Goal: Transaction & Acquisition: Book appointment/travel/reservation

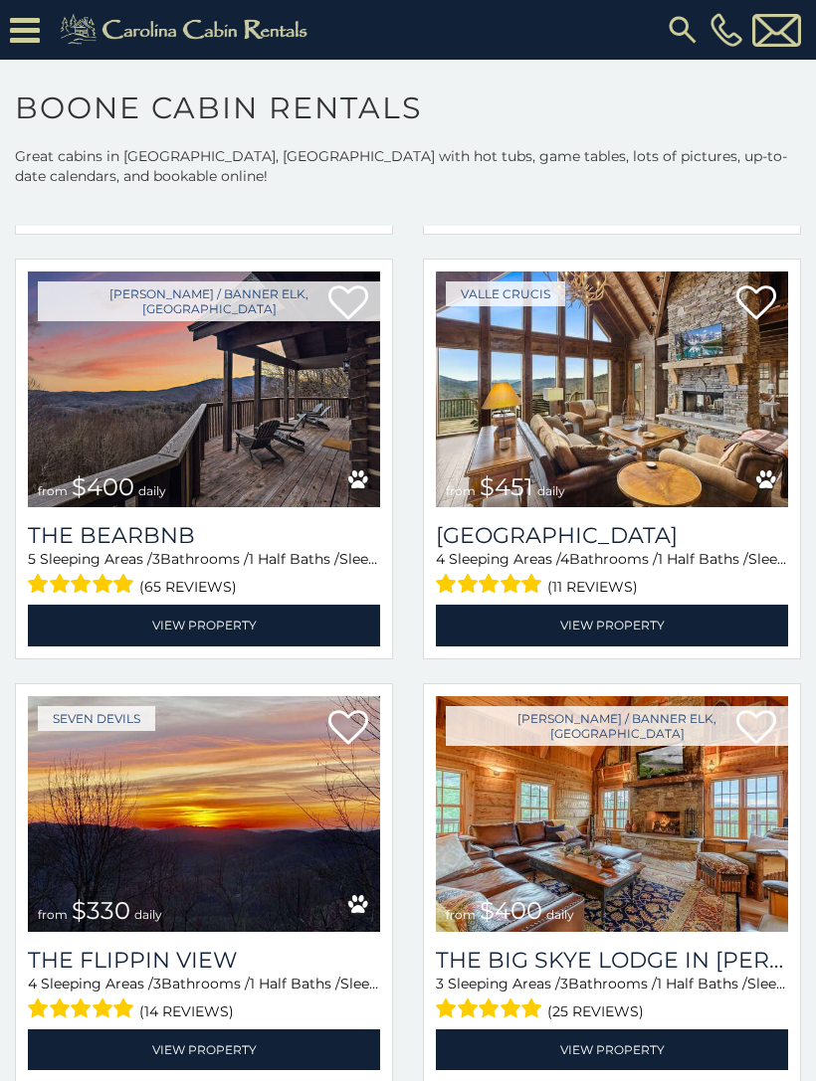
scroll to position [1765, 0]
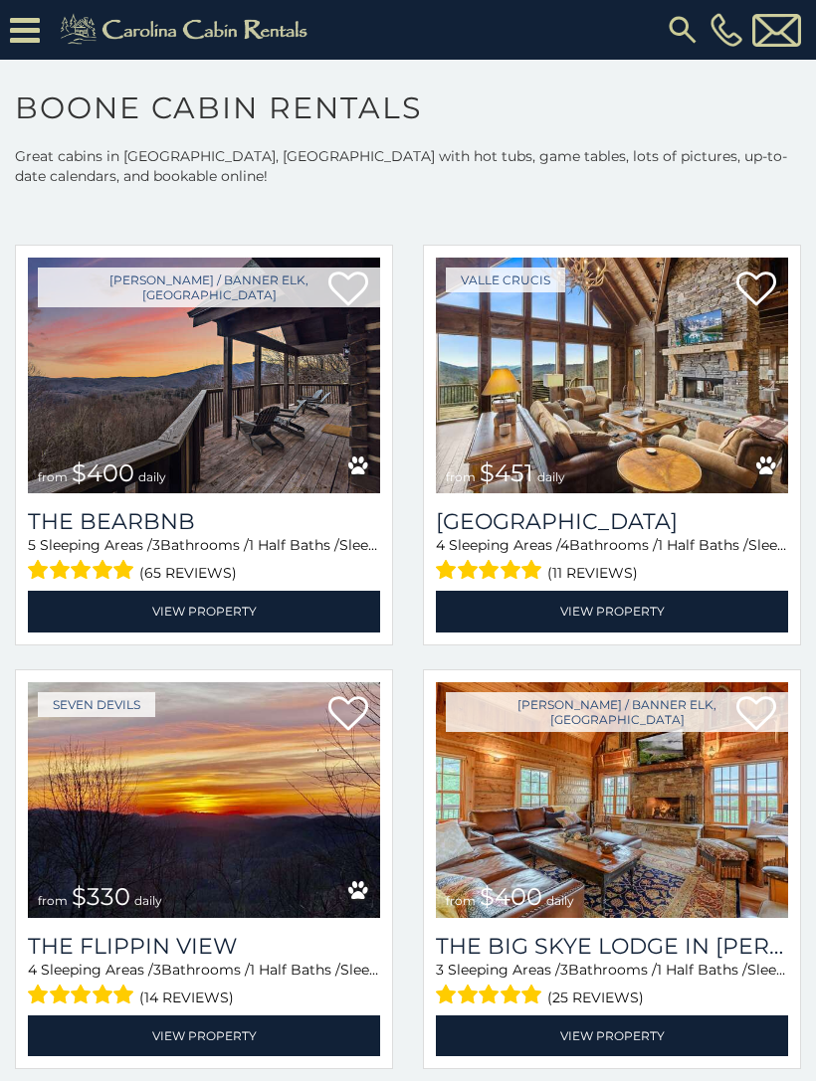
click at [309, 788] on img at bounding box center [204, 800] width 352 height 236
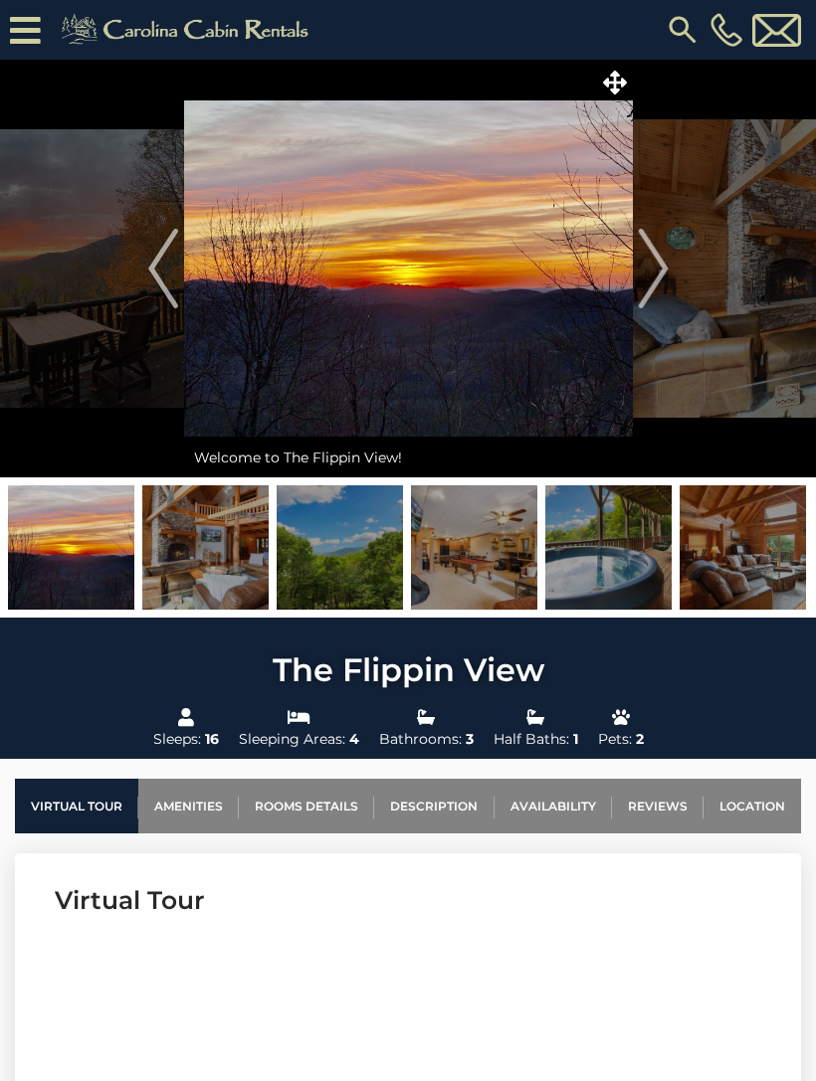
click at [241, 535] on img at bounding box center [205, 547] width 126 height 124
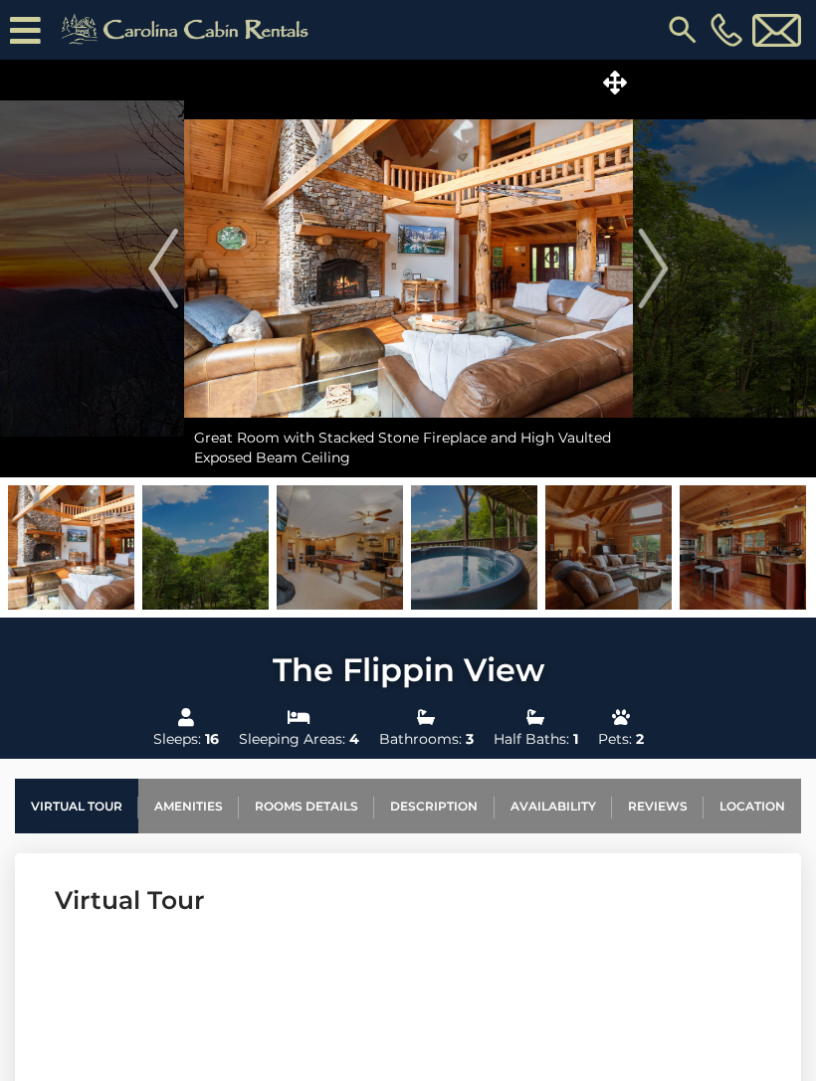
click at [645, 282] on img "Next" at bounding box center [653, 269] width 30 height 80
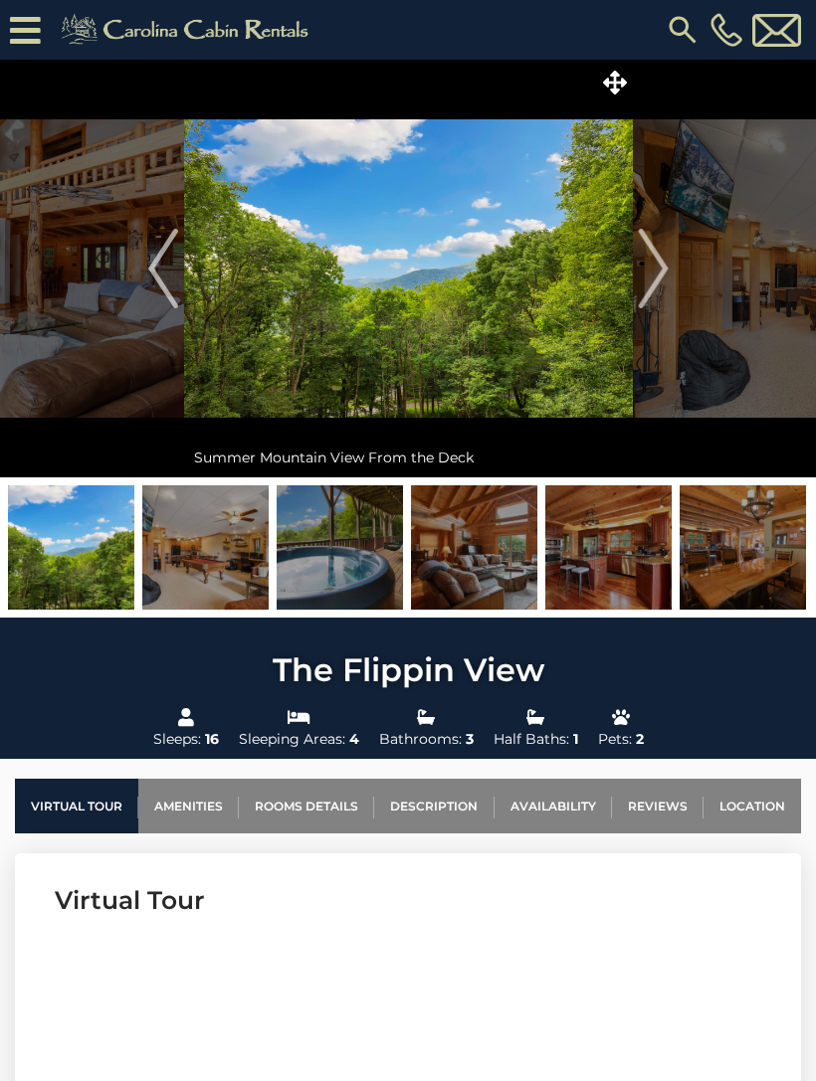
click at [659, 278] on img "Next" at bounding box center [653, 269] width 30 height 80
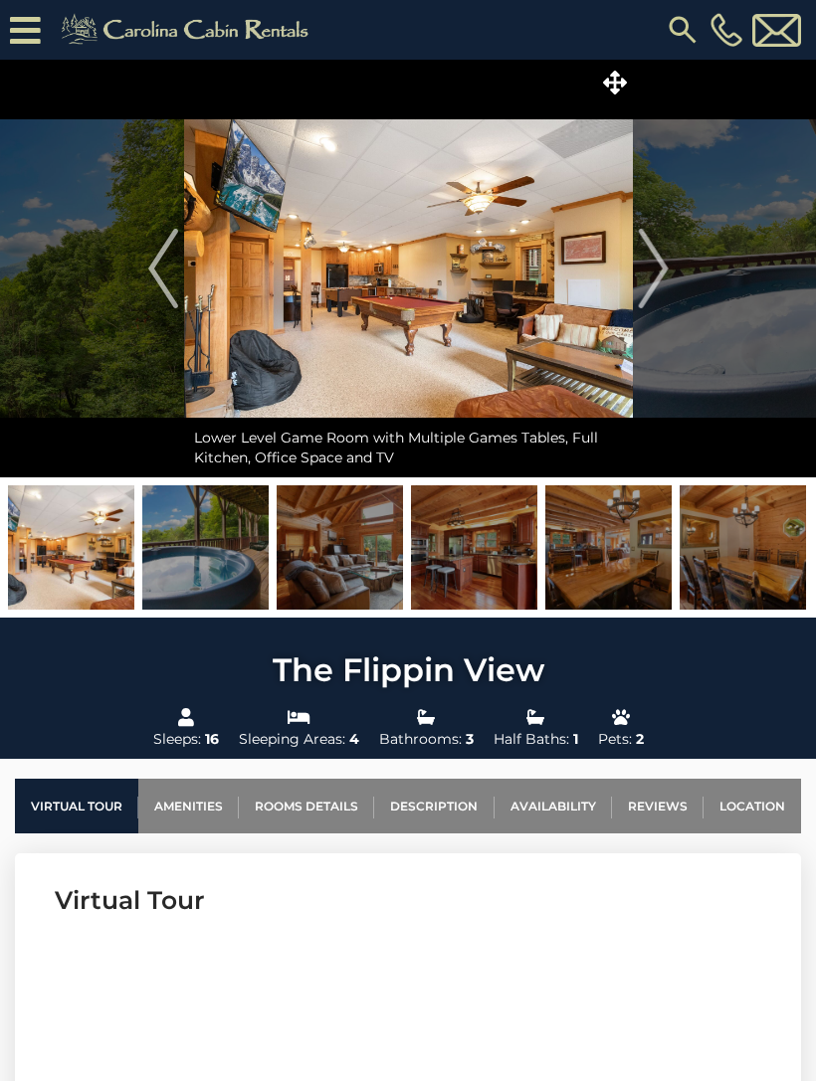
click at [671, 270] on button "Next" at bounding box center [653, 269] width 41 height 418
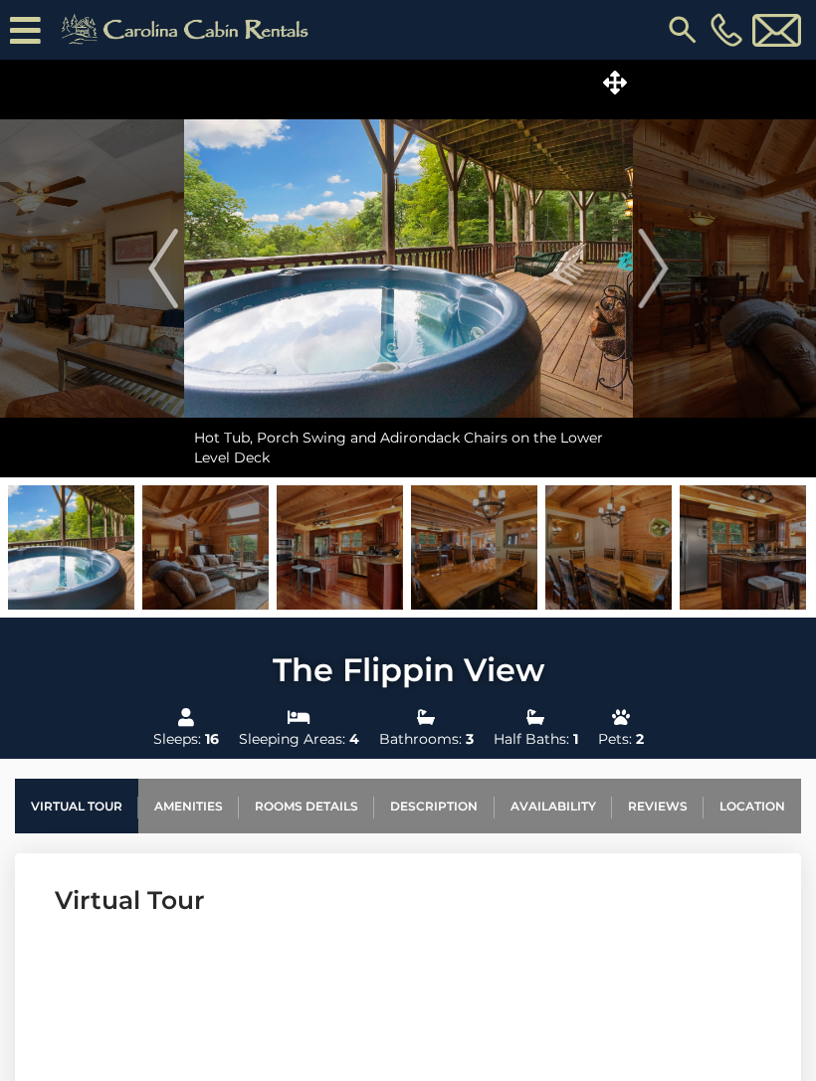
click at [672, 264] on button "Next" at bounding box center [653, 269] width 41 height 418
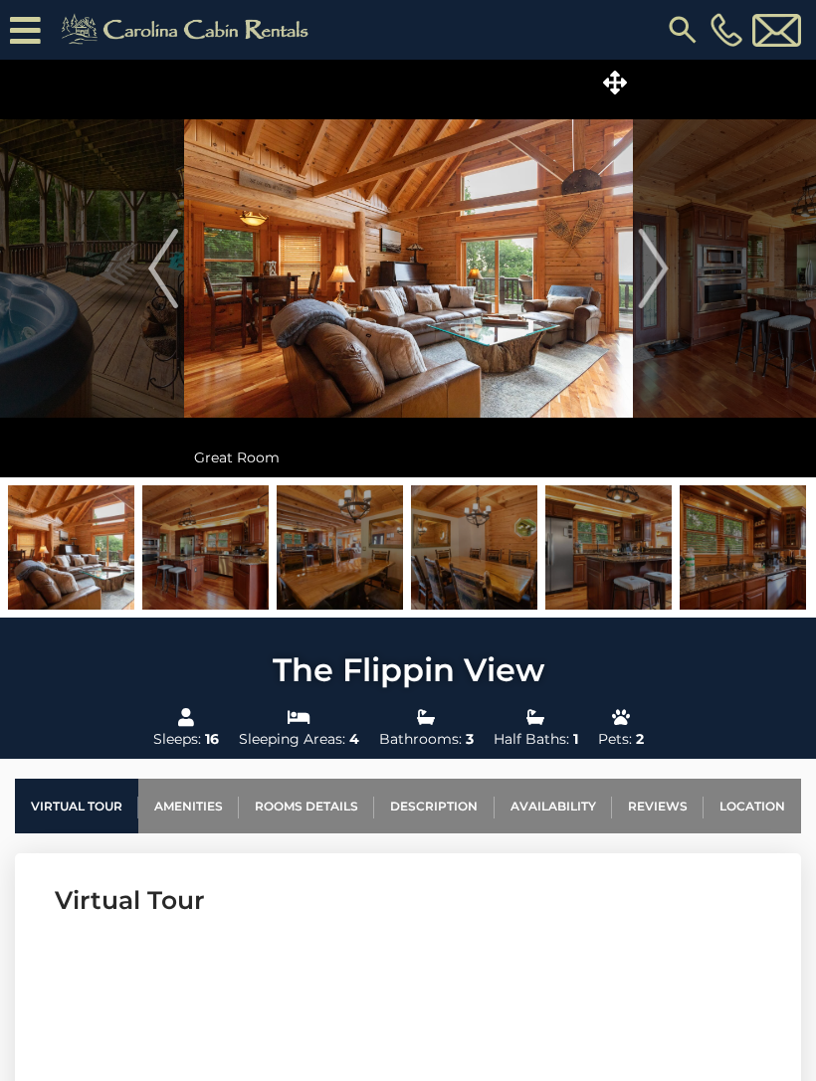
click at [666, 287] on img "Next" at bounding box center [653, 269] width 30 height 80
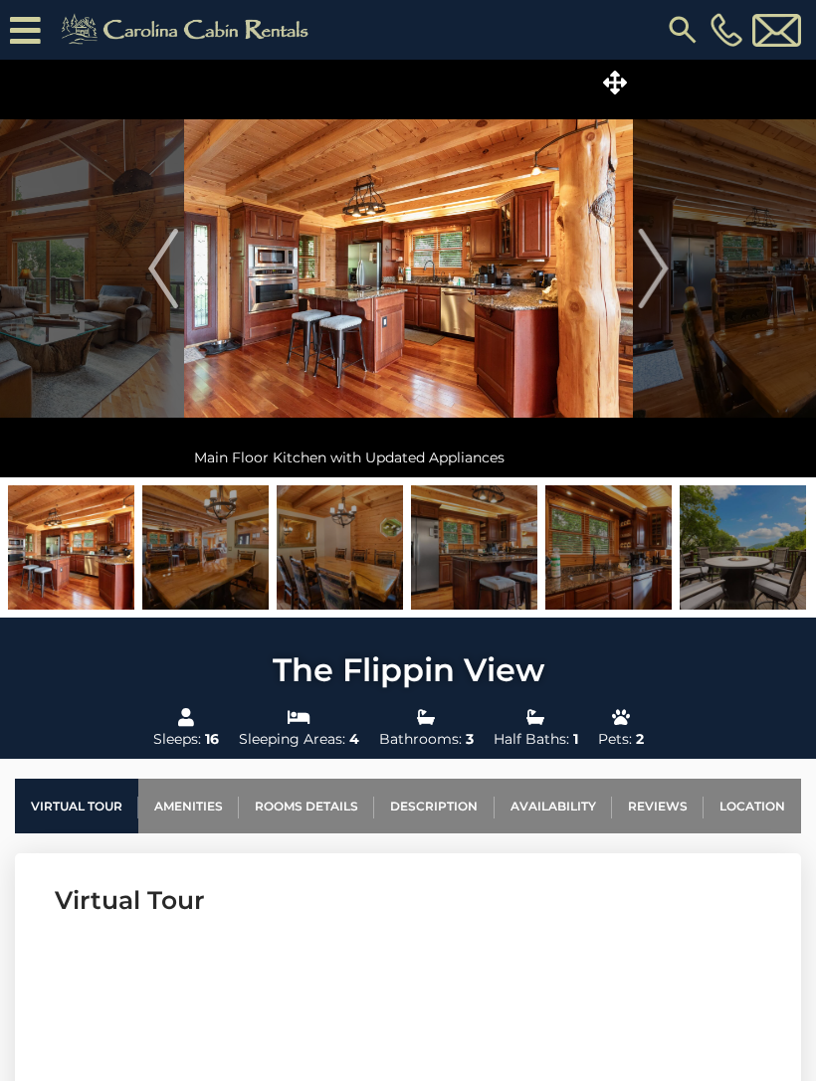
click at [654, 276] on img "Next" at bounding box center [653, 269] width 30 height 80
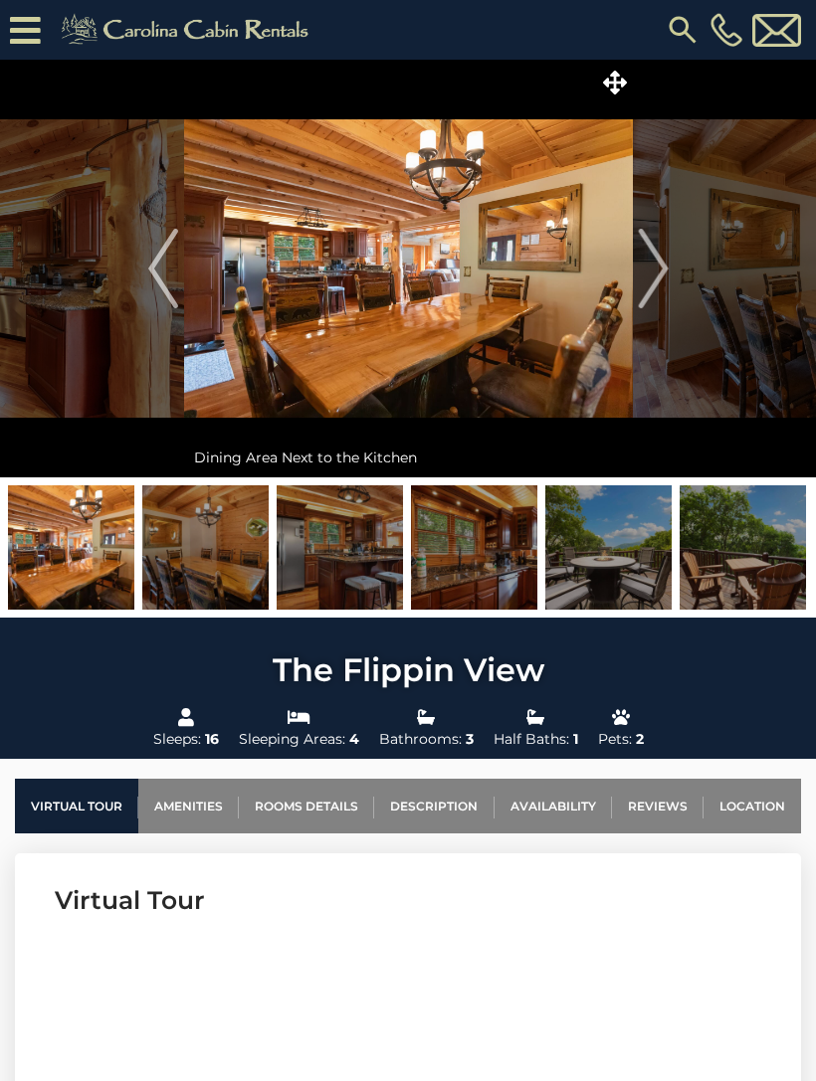
click at [665, 283] on img "Next" at bounding box center [653, 269] width 30 height 80
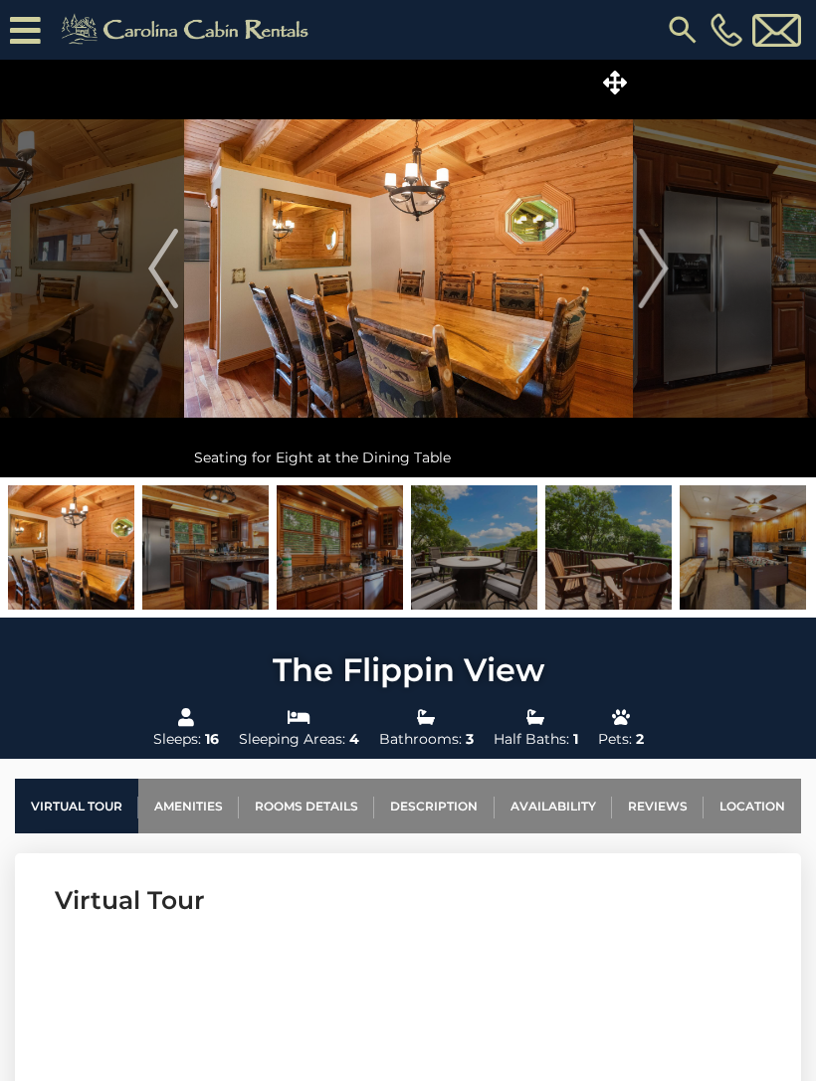
click at [649, 295] on img "Next" at bounding box center [653, 269] width 30 height 80
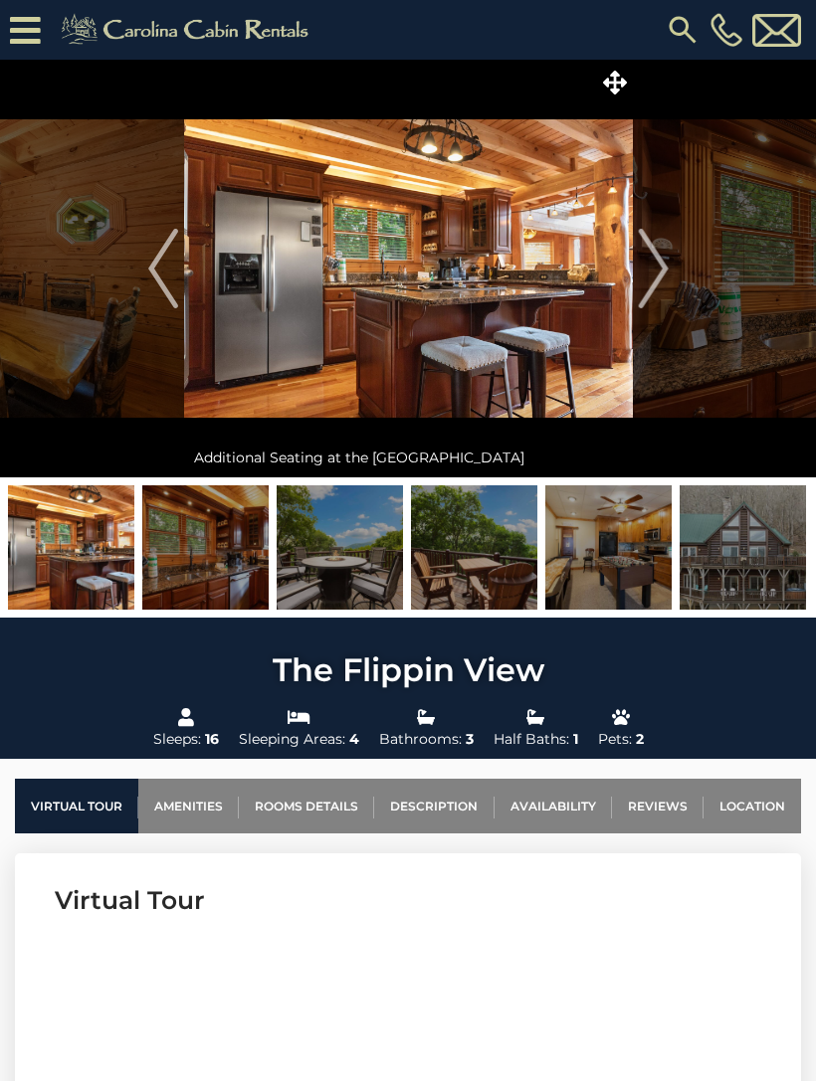
click at [632, 279] on img at bounding box center [408, 269] width 449 height 418
click at [667, 288] on img "Next" at bounding box center [653, 269] width 30 height 80
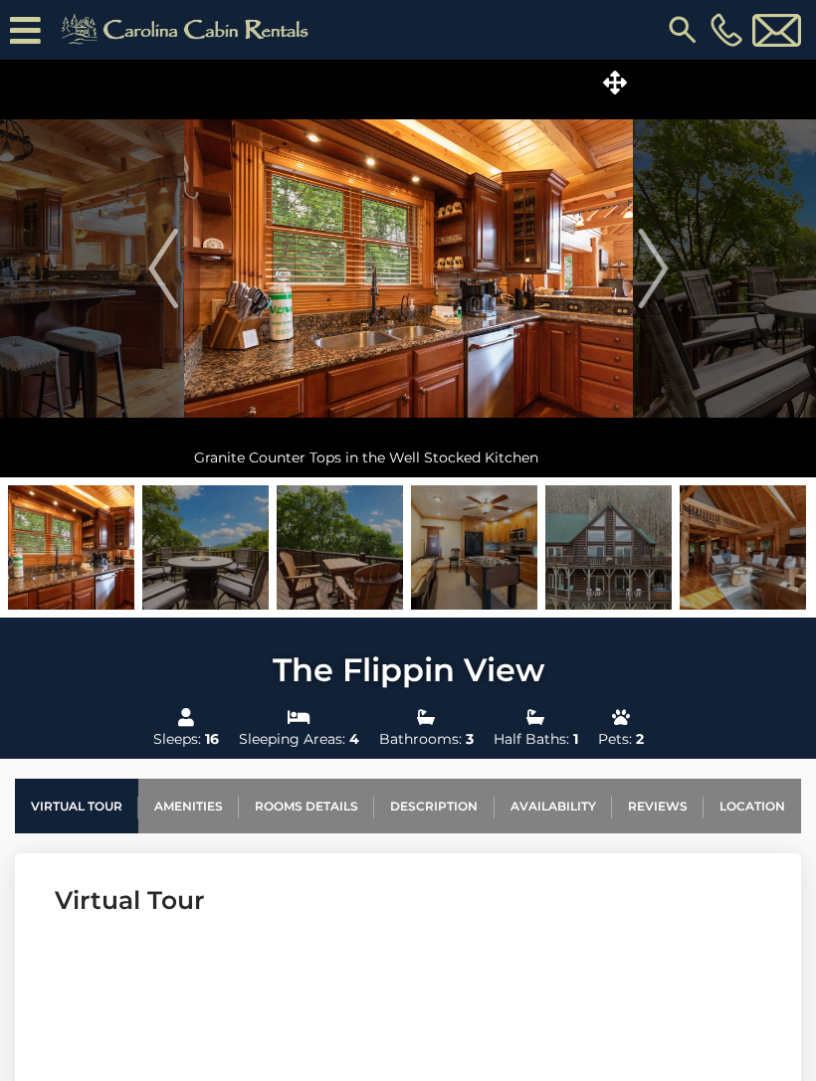
click at [669, 295] on button "Next" at bounding box center [653, 269] width 41 height 418
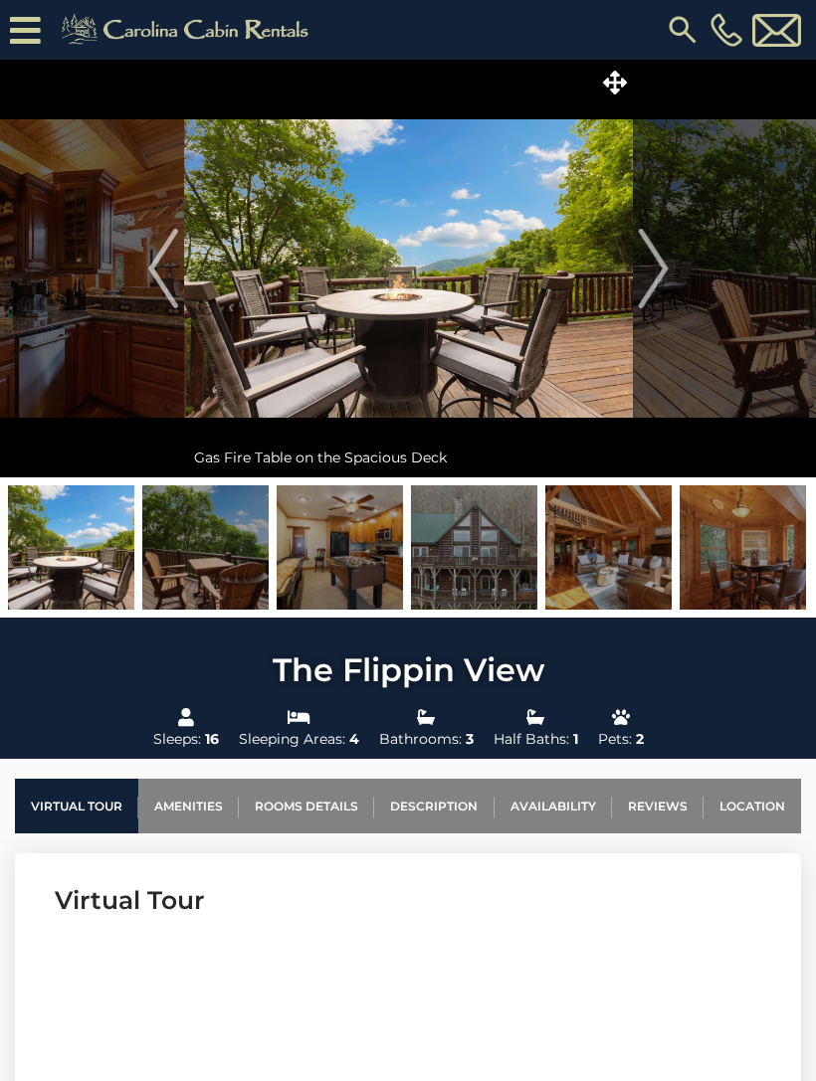
click at [664, 277] on img "Next" at bounding box center [653, 269] width 30 height 80
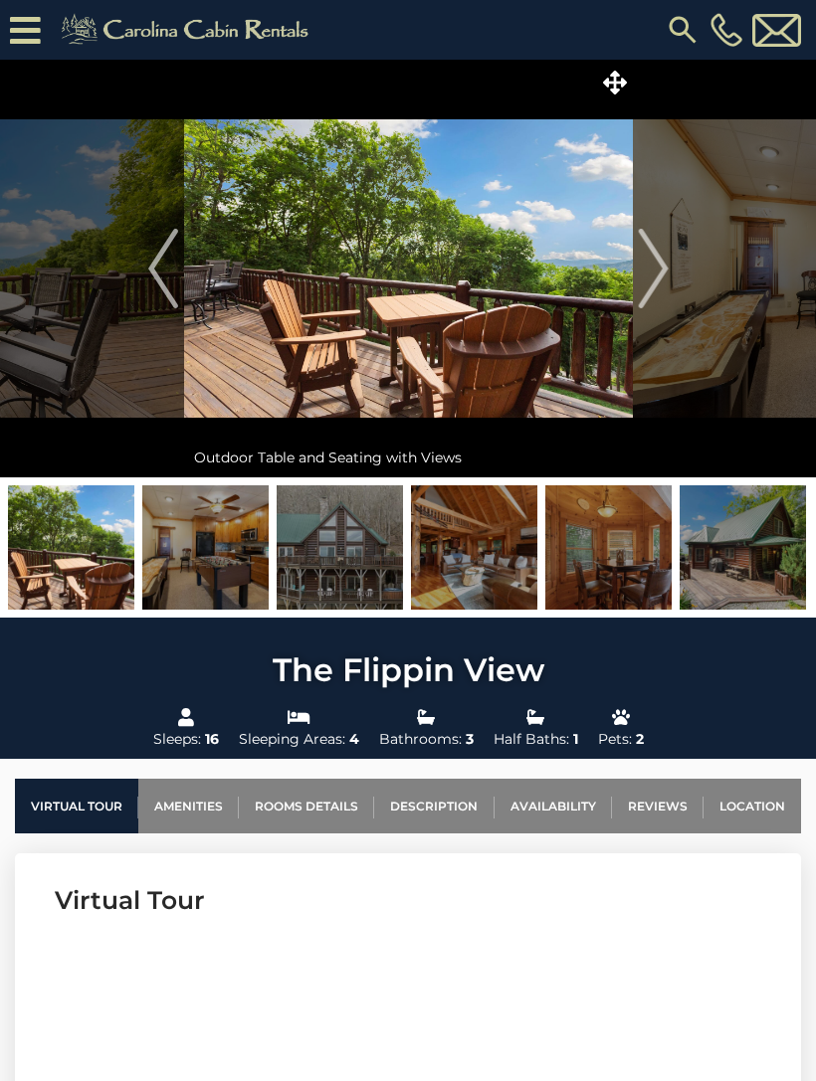
click at [656, 273] on img "Next" at bounding box center [653, 269] width 30 height 80
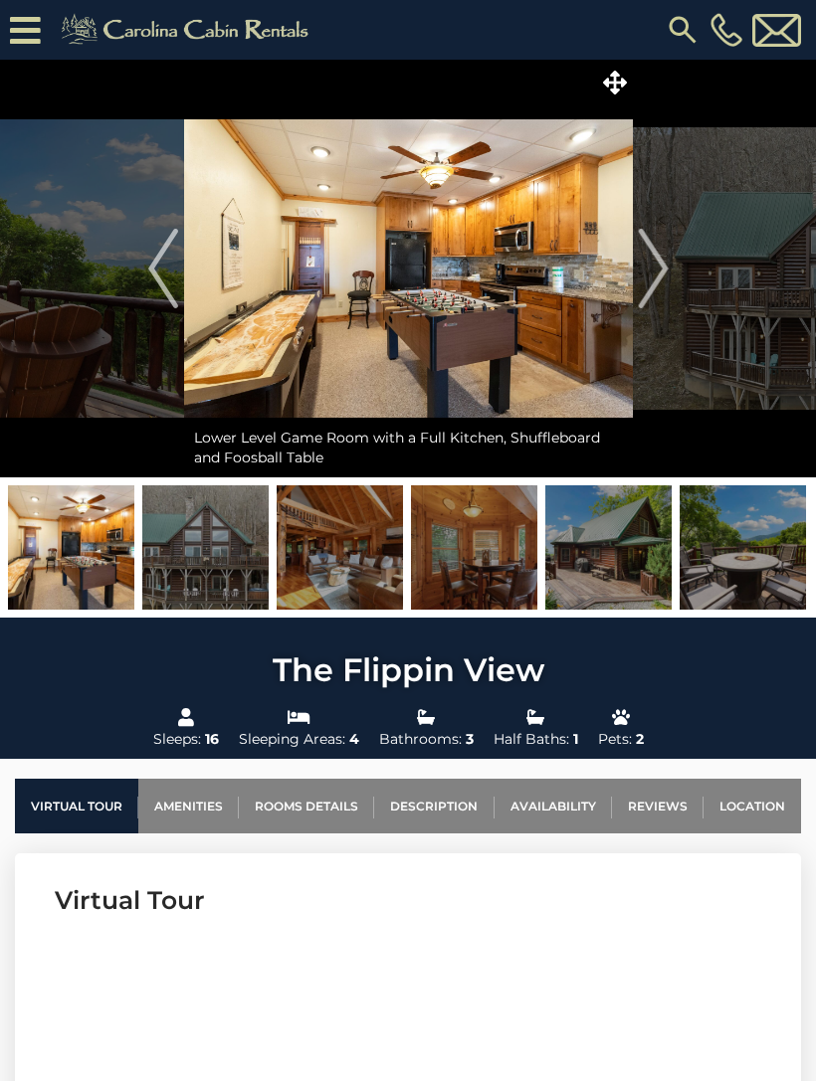
click at [667, 283] on img "Next" at bounding box center [653, 269] width 30 height 80
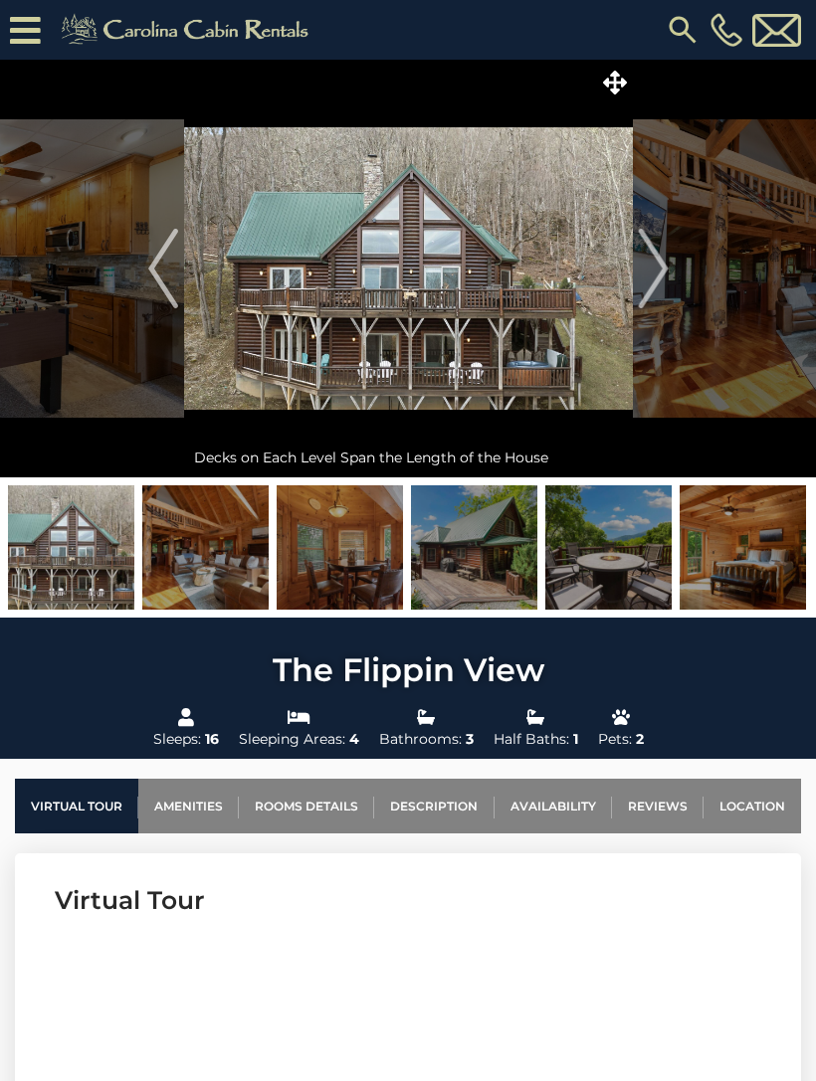
click at [777, 45] on img at bounding box center [776, 30] width 49 height 33
click at [791, 21] on img at bounding box center [776, 30] width 49 height 33
click at [786, 45] on img at bounding box center [776, 30] width 49 height 33
click at [794, 39] on img at bounding box center [776, 30] width 49 height 33
click at [561, 38] on div "[PHONE_NUMBER]" at bounding box center [567, 30] width 475 height 60
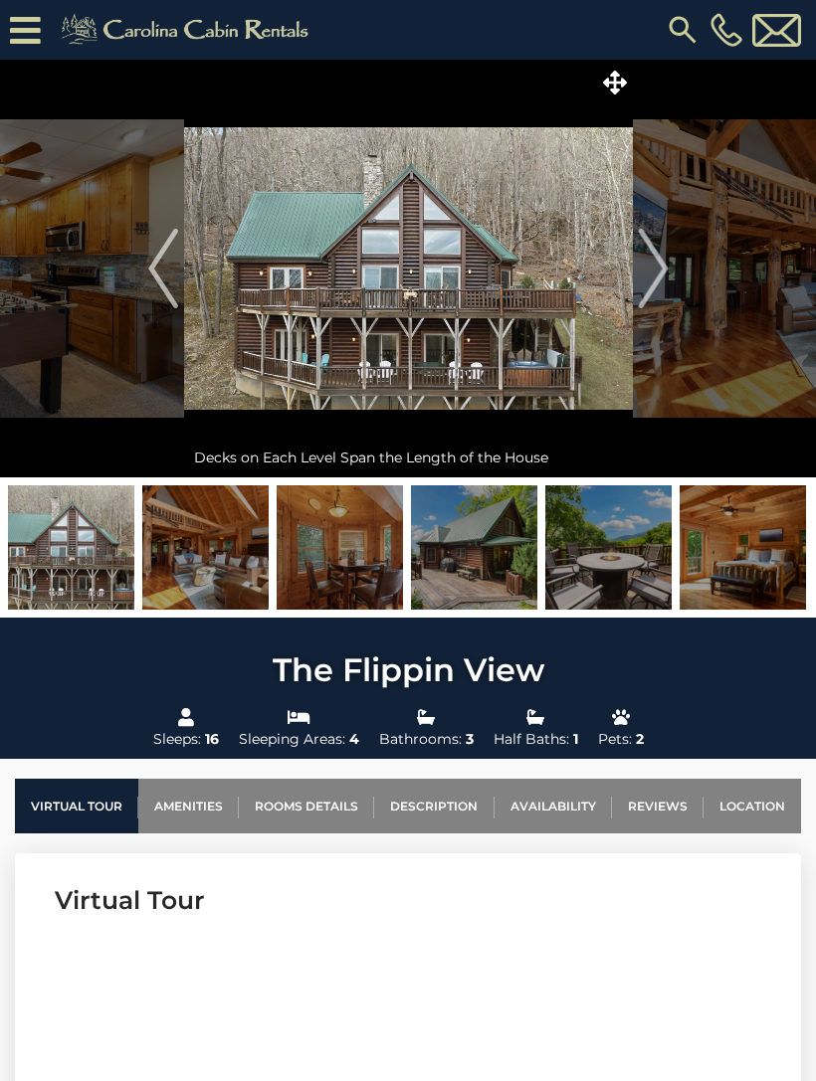
click at [738, 37] on img at bounding box center [726, 30] width 32 height 34
